Goal: Transaction & Acquisition: Purchase product/service

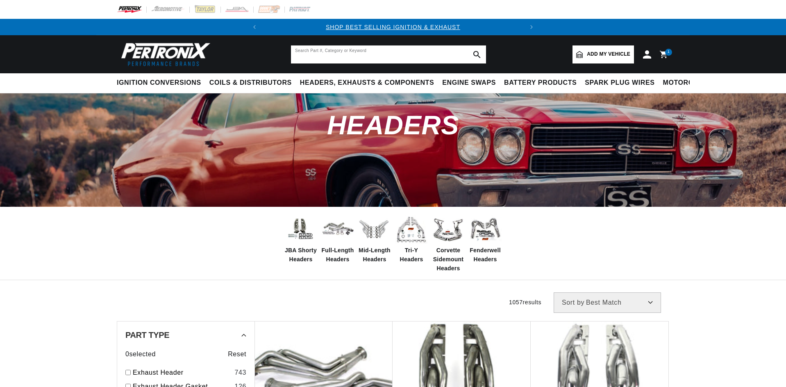
click at [339, 59] on input "text" at bounding box center [388, 55] width 195 height 18
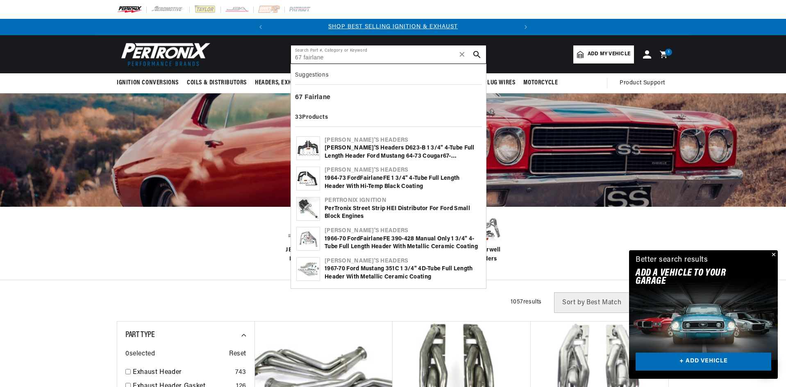
type input "67 fairlane"
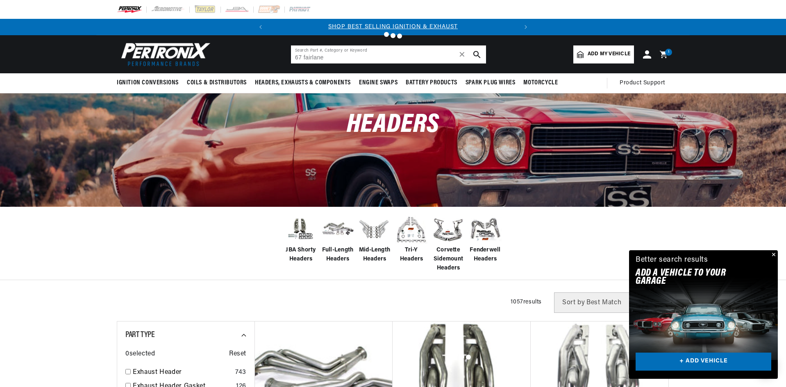
scroll to position [0, 132]
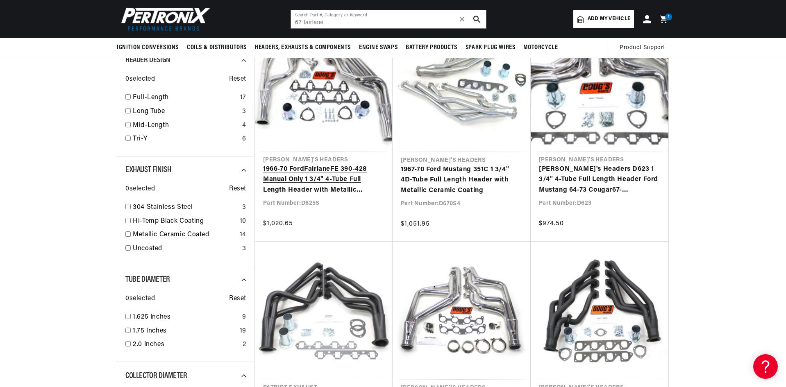
scroll to position [328, 0]
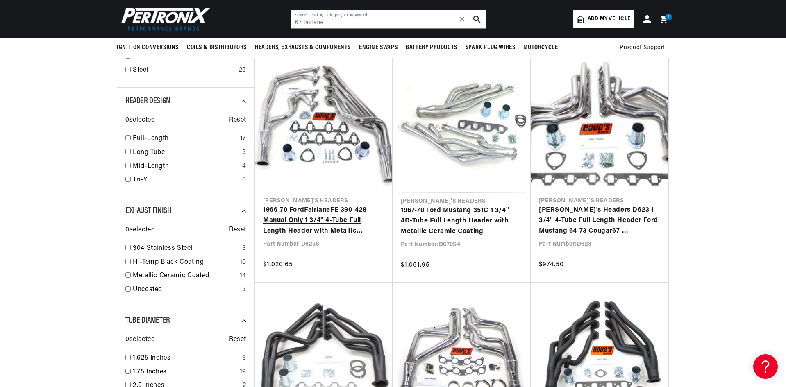
click at [341, 227] on link "1966-70 Ford Fairlane FE 390-428 Manual Only 1 3/4" 4-Tube Full Length Header w…" at bounding box center [323, 221] width 121 height 32
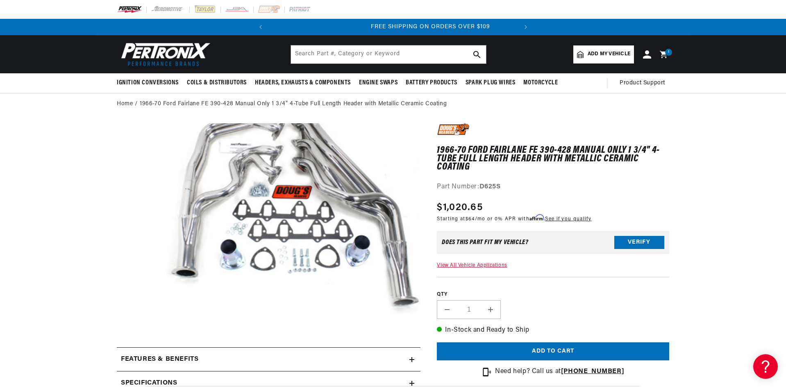
scroll to position [0, 248]
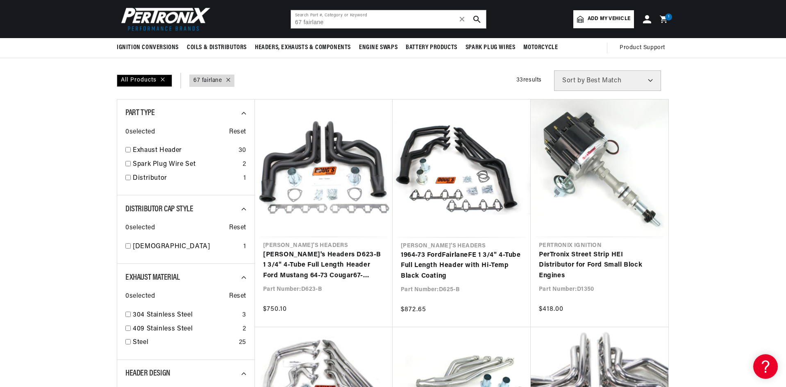
scroll to position [41, 0]
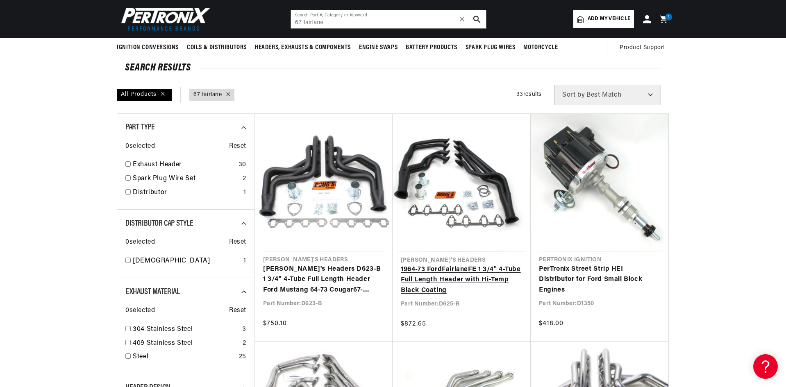
click at [434, 281] on link "1964-73 Ford Fairlane FE 1 3/4" 4-Tube Full Length Header with Hi-Temp Black Co…" at bounding box center [462, 281] width 122 height 32
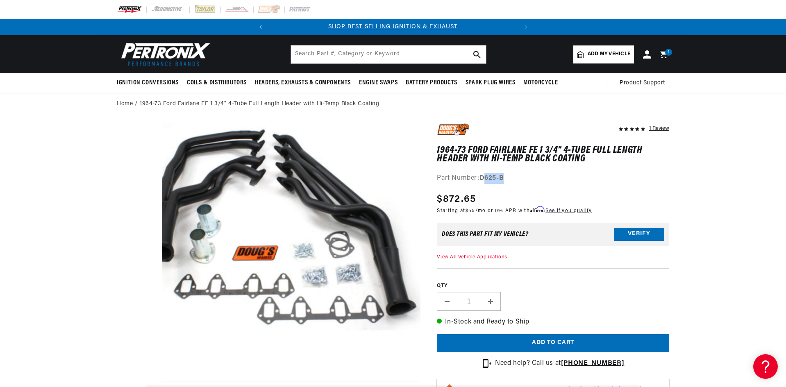
drag, startPoint x: 507, startPoint y: 176, endPoint x: 485, endPoint y: 177, distance: 22.6
click at [485, 177] on div "Part Number: D625-B" at bounding box center [553, 178] width 232 height 11
click at [129, 251] on media-gallery "Skip to product information Open media 1 in modal" at bounding box center [269, 254] width 304 height 263
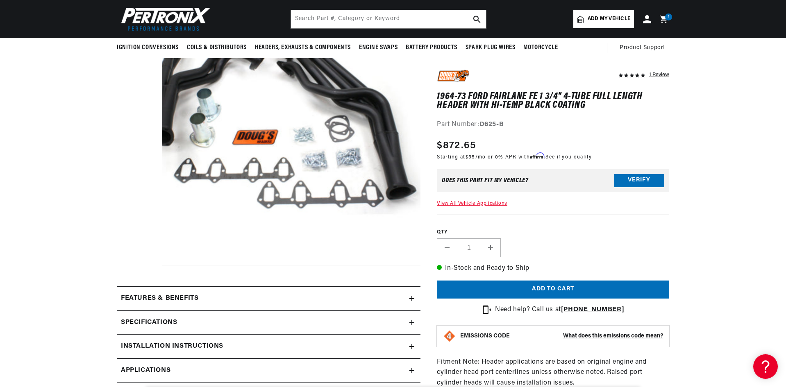
scroll to position [0, 0]
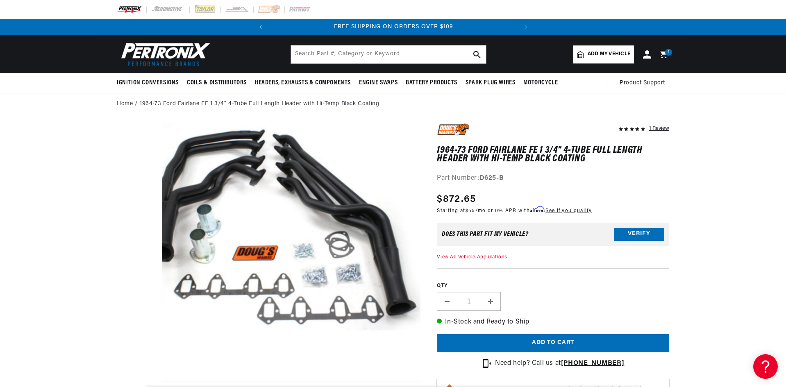
click at [424, 102] on ol "Home 1964-73 Ford Fairlane FE 1 3/4" 4-Tube Full Length Header with Hi-Temp Bla…" at bounding box center [393, 104] width 553 height 9
click at [136, 382] on button "Open media 1 in modal" at bounding box center [136, 382] width 0 height 0
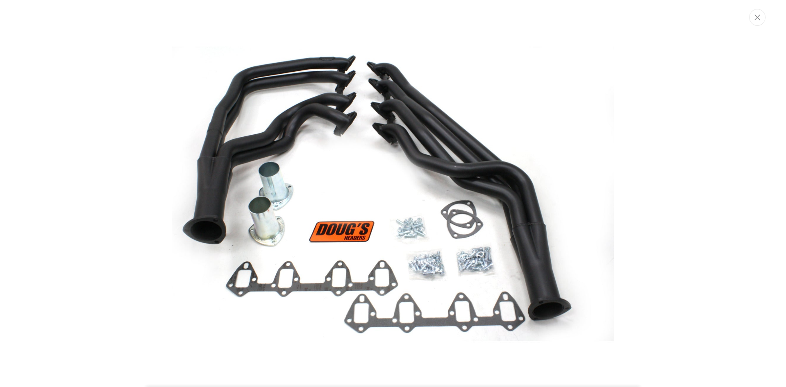
scroll to position [36, 0]
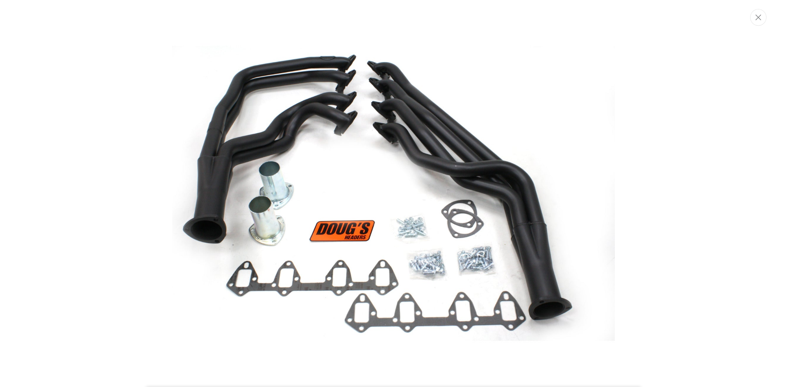
click at [318, 176] on img "Media gallery" at bounding box center [393, 193] width 443 height 443
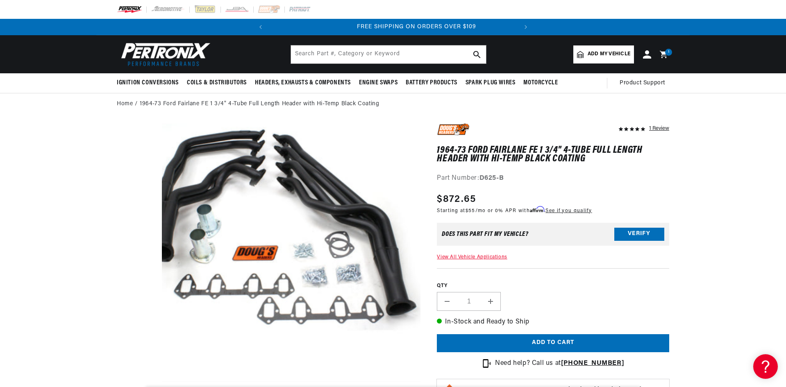
scroll to position [0, 248]
